Goal: Information Seeking & Learning: Learn about a topic

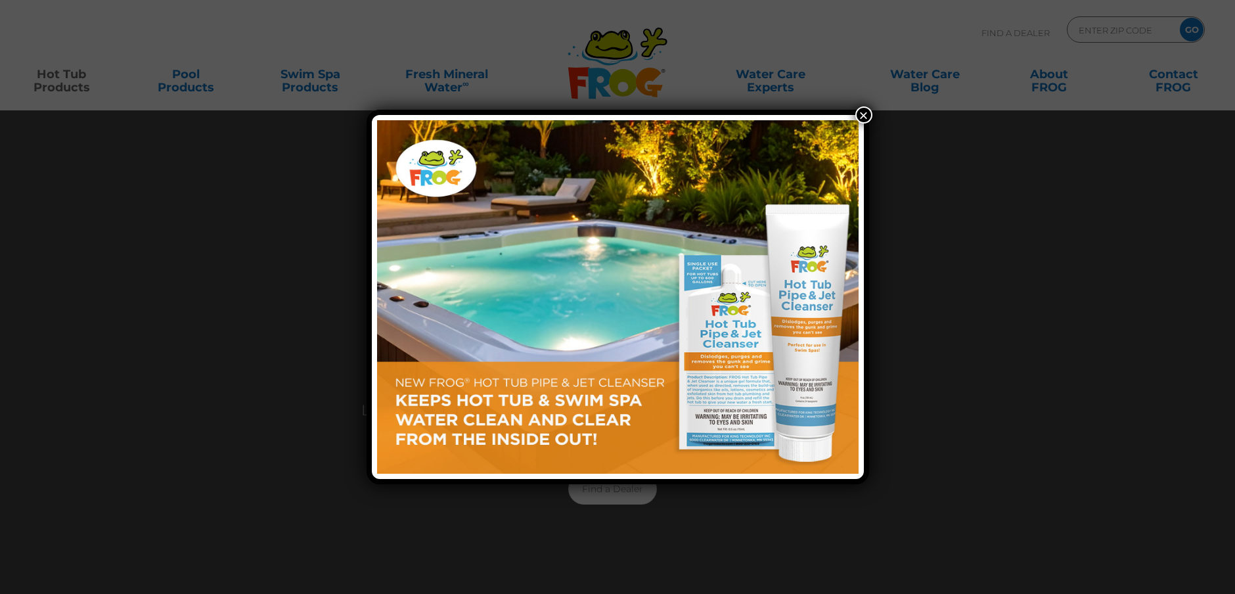
click at [865, 114] on button "×" at bounding box center [863, 114] width 17 height 17
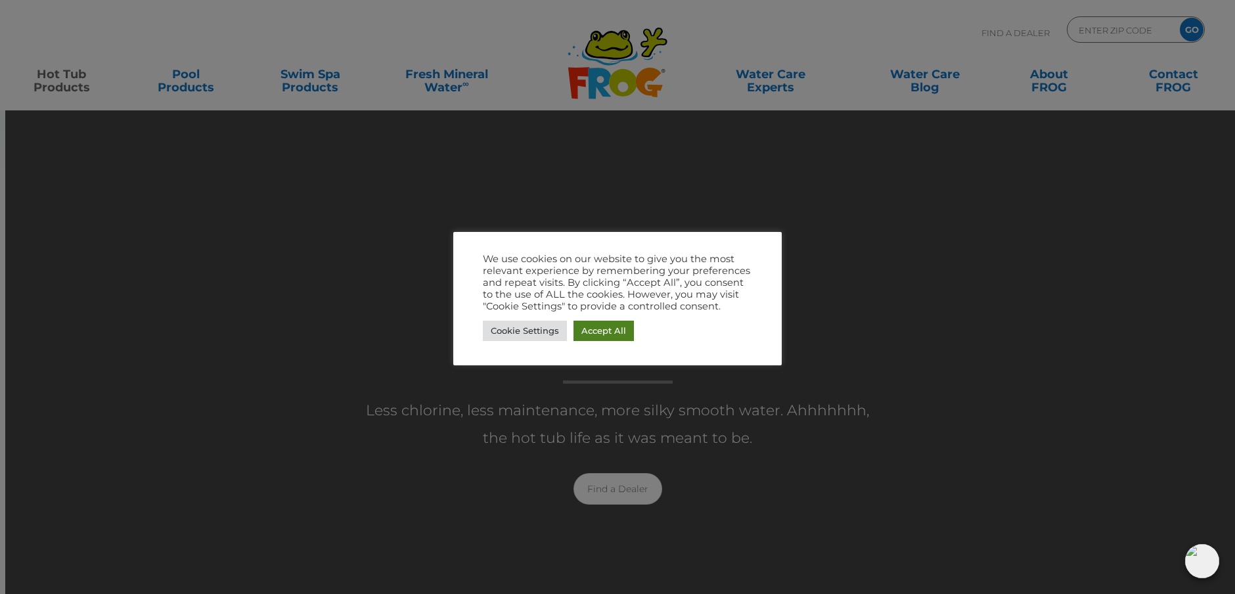
click at [609, 332] on link "Accept All" at bounding box center [603, 330] width 60 height 20
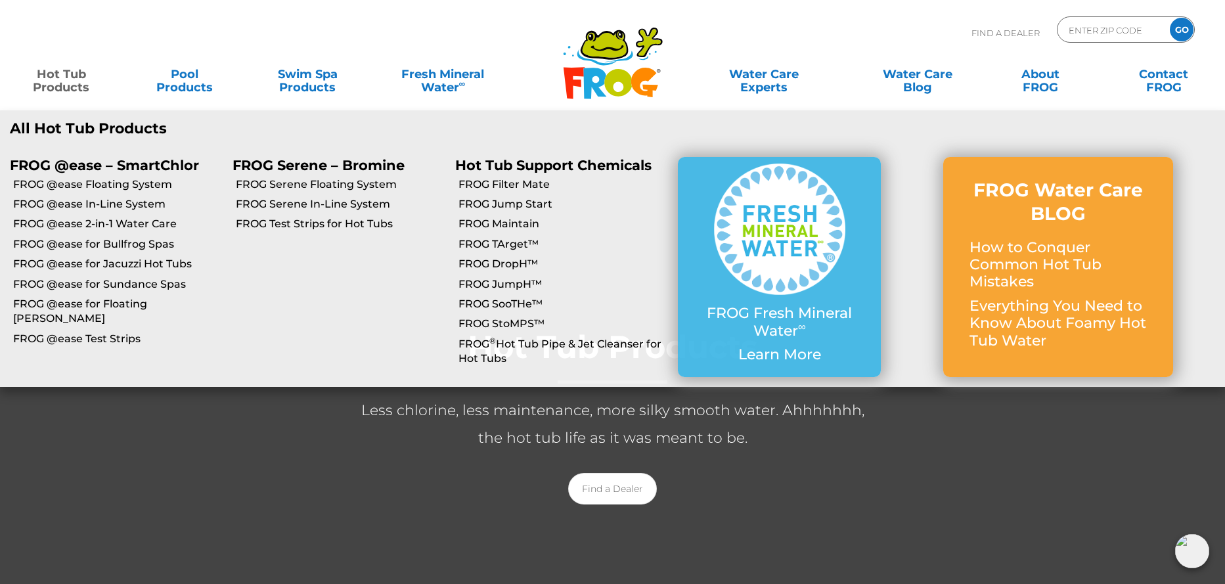
click at [54, 76] on link "Hot Tub Products" at bounding box center [61, 74] width 96 height 26
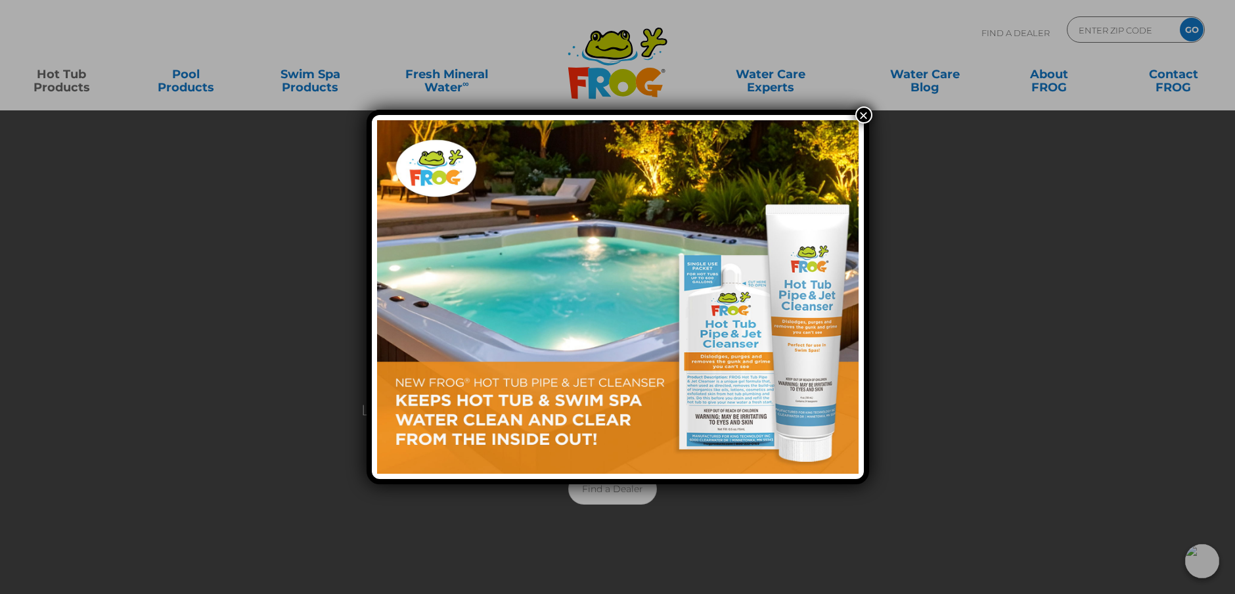
click at [860, 113] on button "×" at bounding box center [863, 114] width 17 height 17
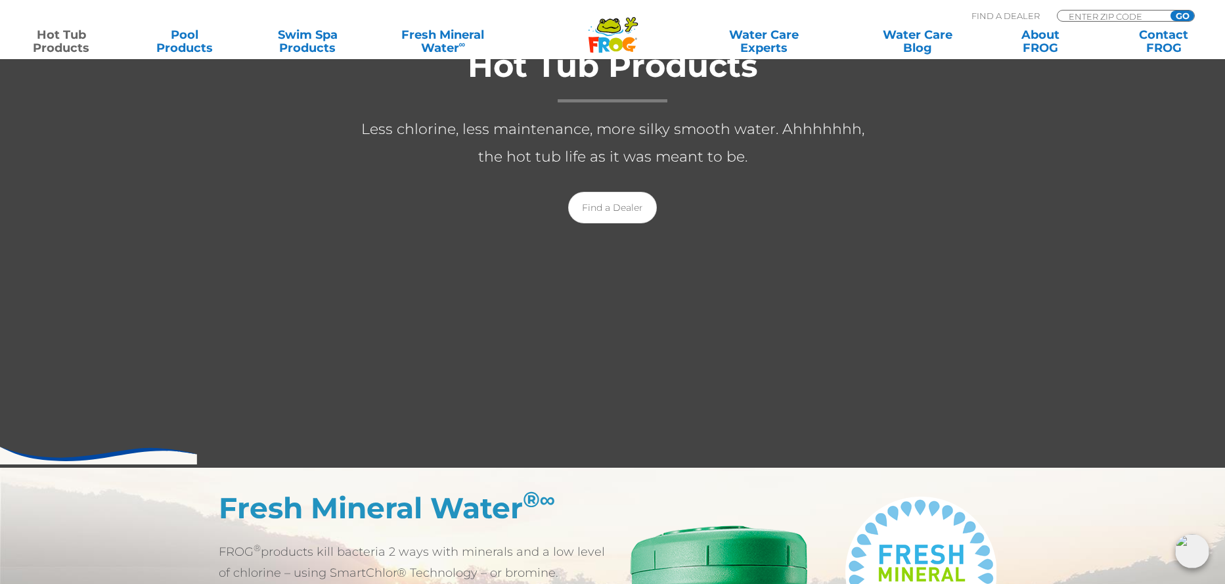
scroll to position [394, 0]
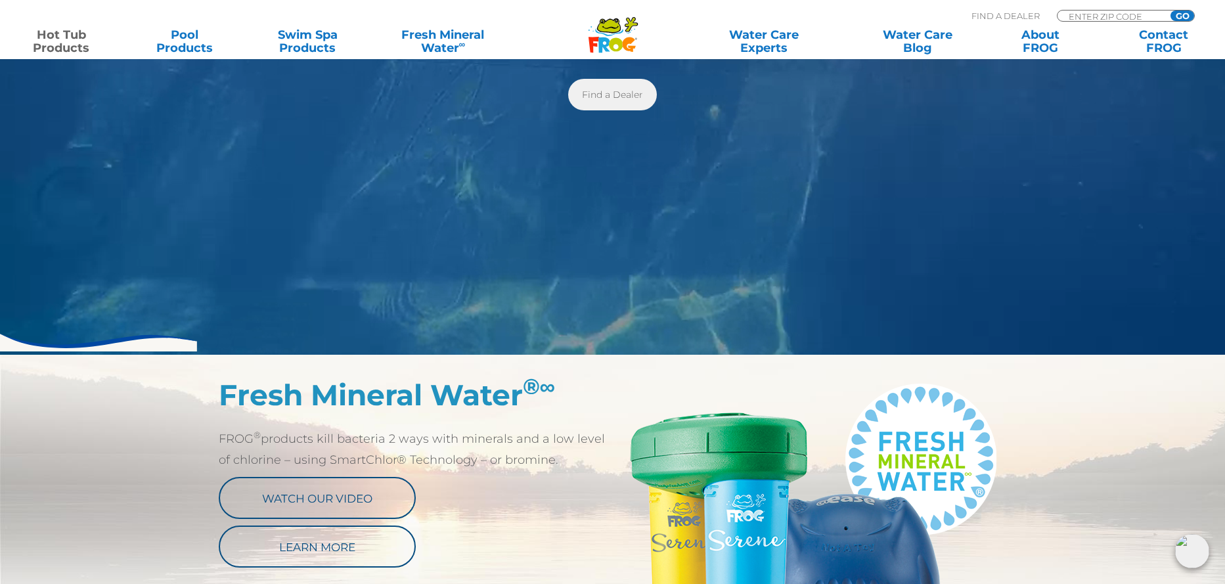
click at [616, 94] on link "Find a Dealer" at bounding box center [612, 95] width 89 height 32
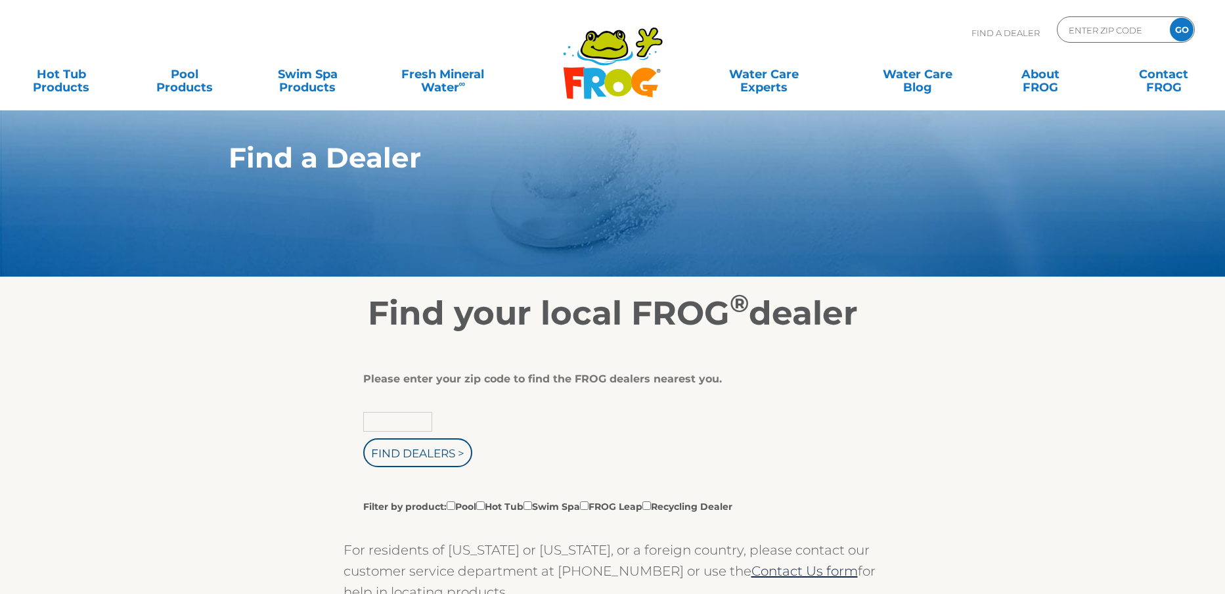
click at [403, 419] on input "text" at bounding box center [397, 422] width 69 height 20
type input "97035"
click at [376, 452] on input "Find Dealers >" at bounding box center [417, 452] width 109 height 29
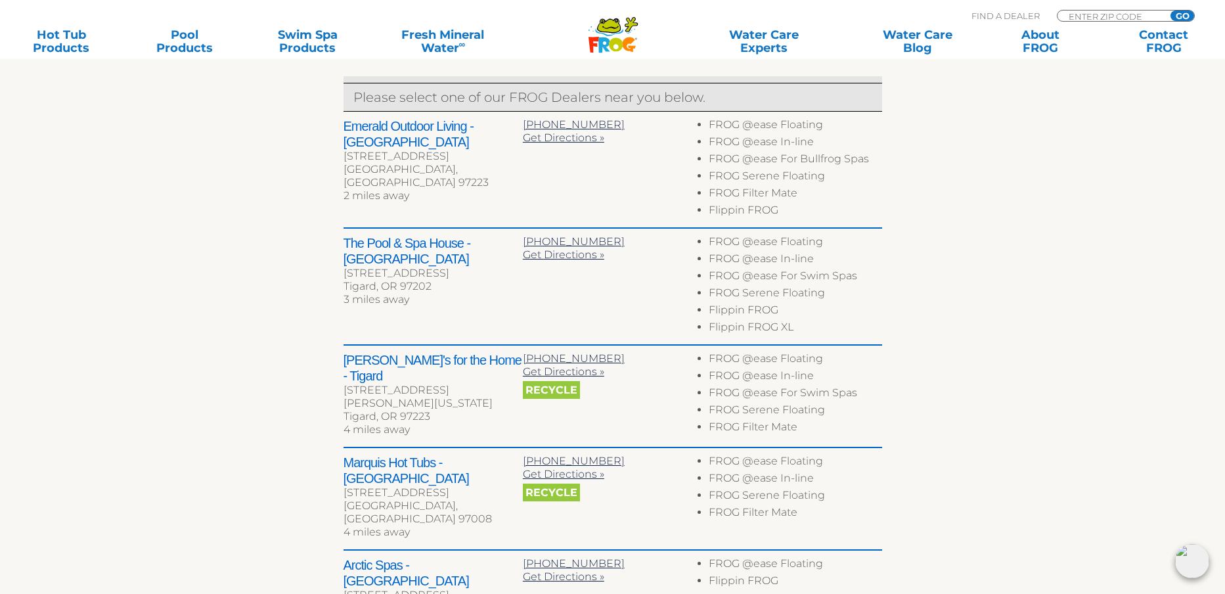
scroll to position [460, 0]
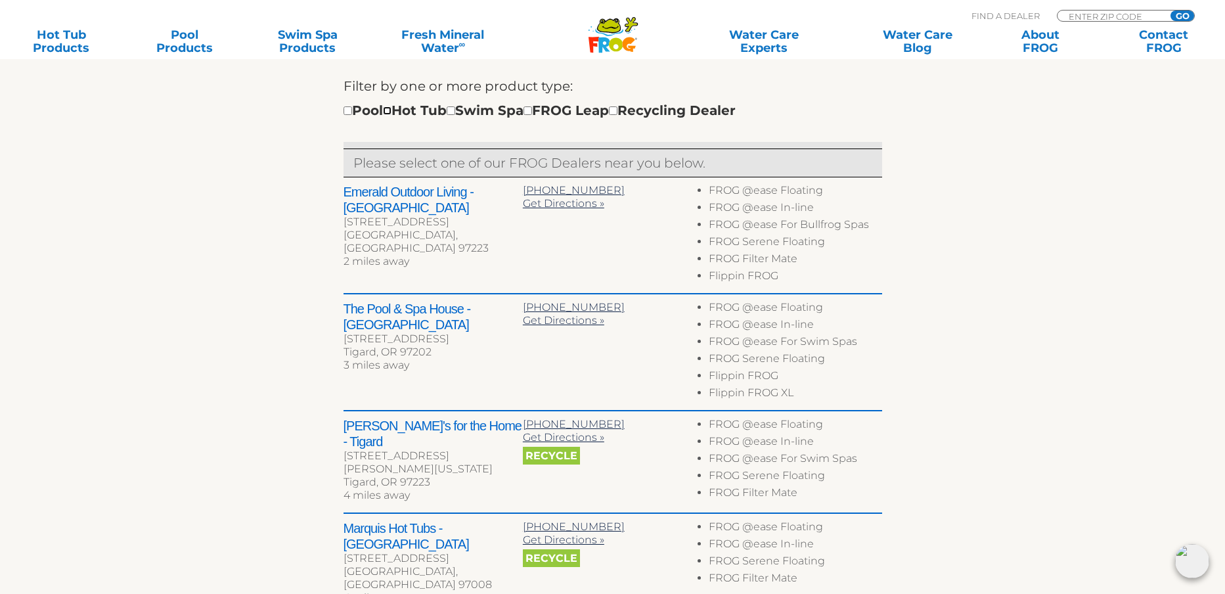
click at [391, 112] on input "checkbox" at bounding box center [387, 110] width 9 height 9
checkbox input "true"
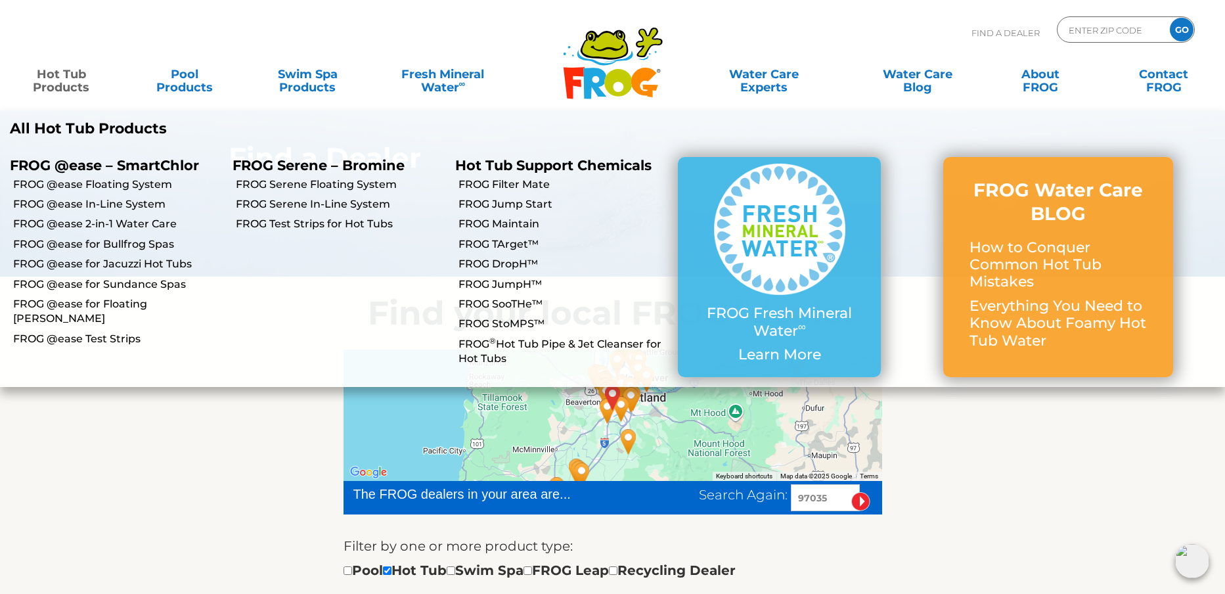
click at [50, 72] on link "Hot Tub Products" at bounding box center [61, 74] width 96 height 26
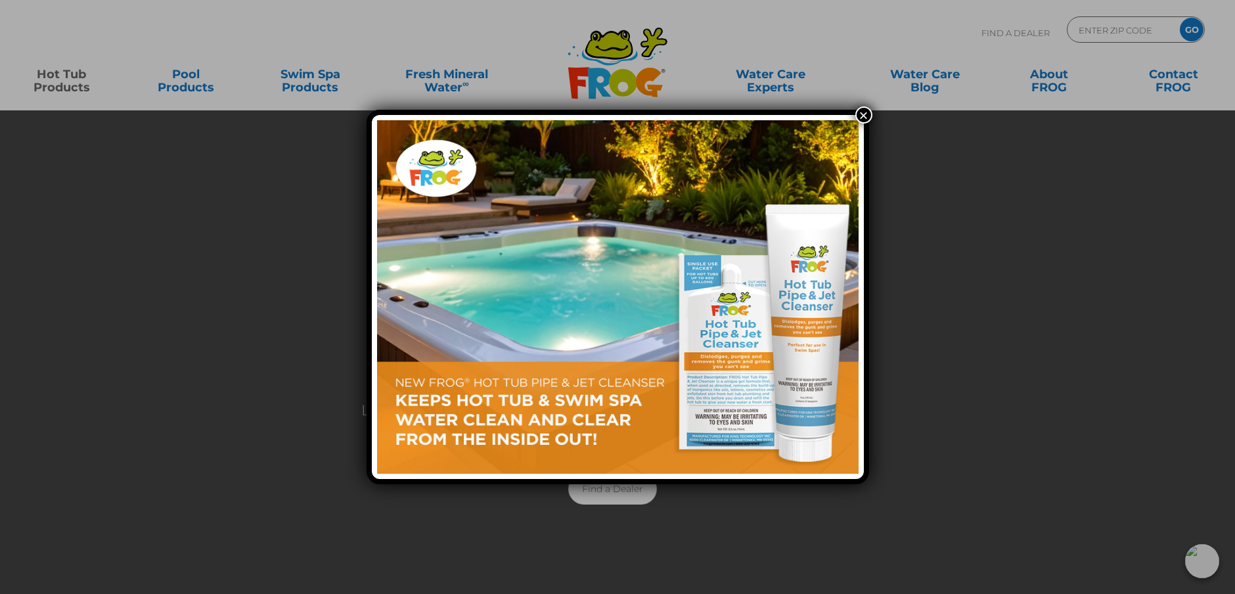
drag, startPoint x: 867, startPoint y: 110, endPoint x: 887, endPoint y: 120, distance: 21.7
click at [867, 111] on button "×" at bounding box center [863, 114] width 17 height 17
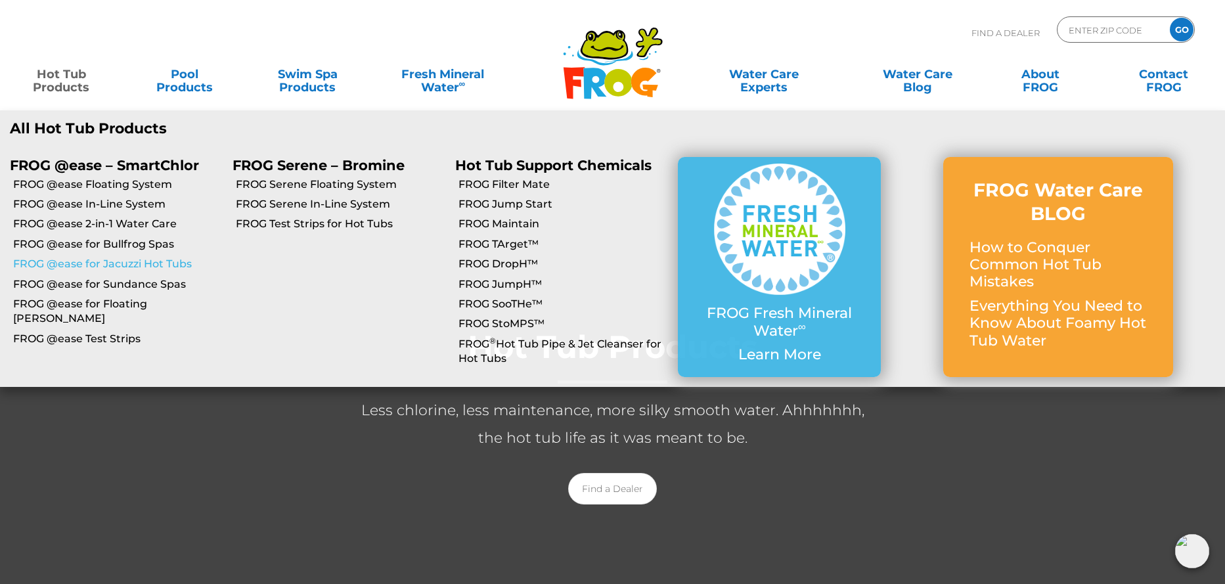
click at [151, 264] on link "FROG @ease for Jacuzzi Hot Tubs" at bounding box center [117, 264] width 209 height 14
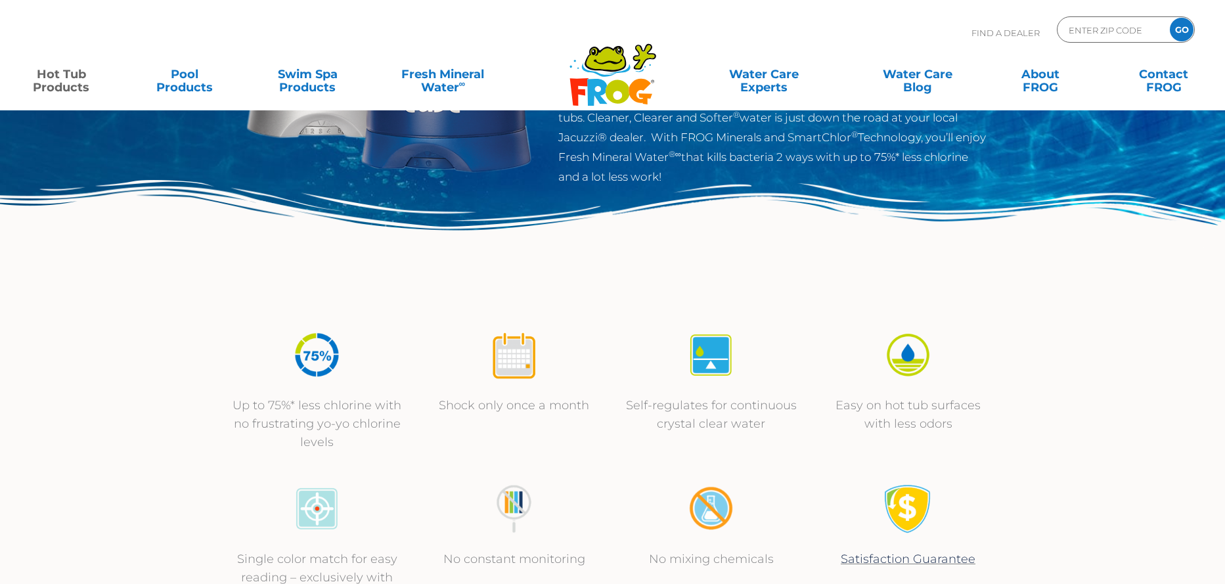
scroll to position [263, 0]
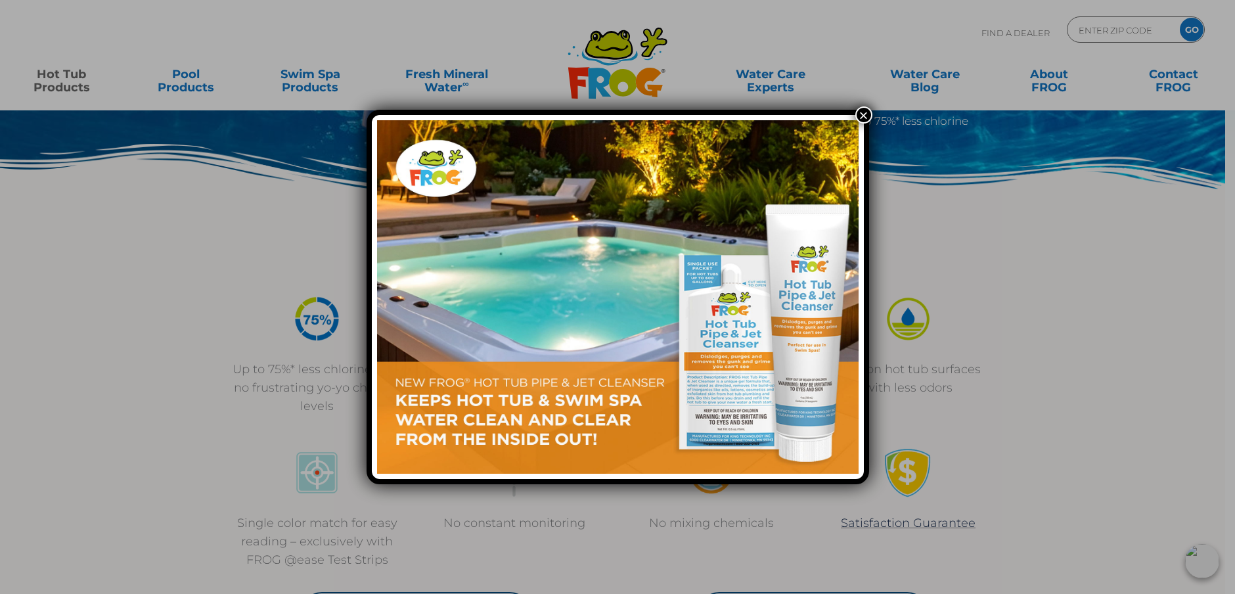
click at [862, 114] on button "×" at bounding box center [863, 114] width 17 height 17
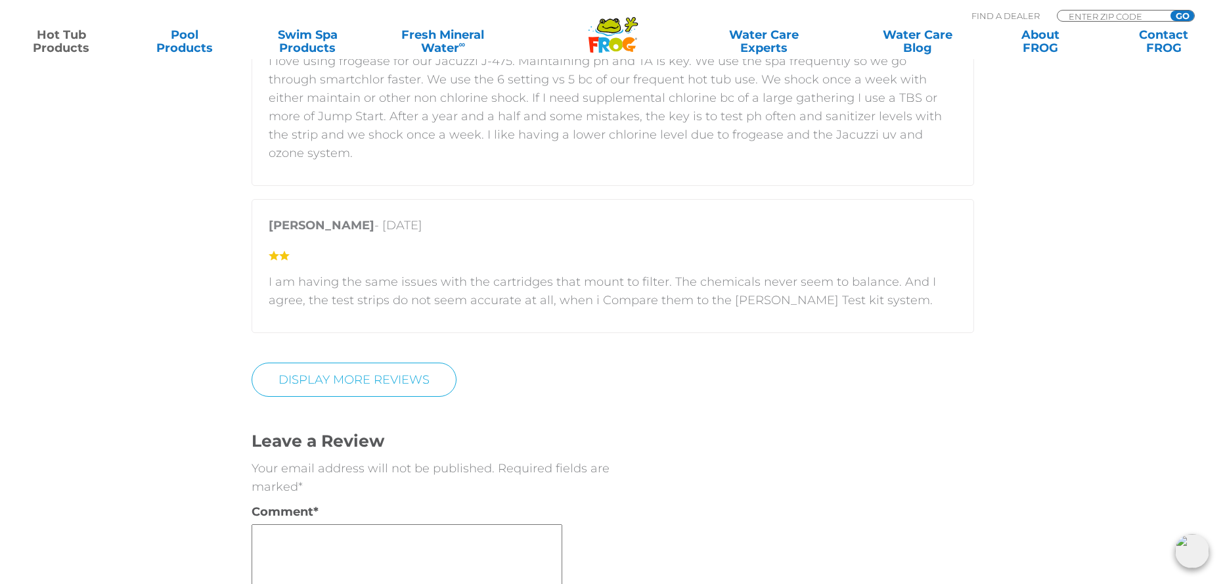
scroll to position [2955, 0]
